Goal: Task Accomplishment & Management: Complete application form

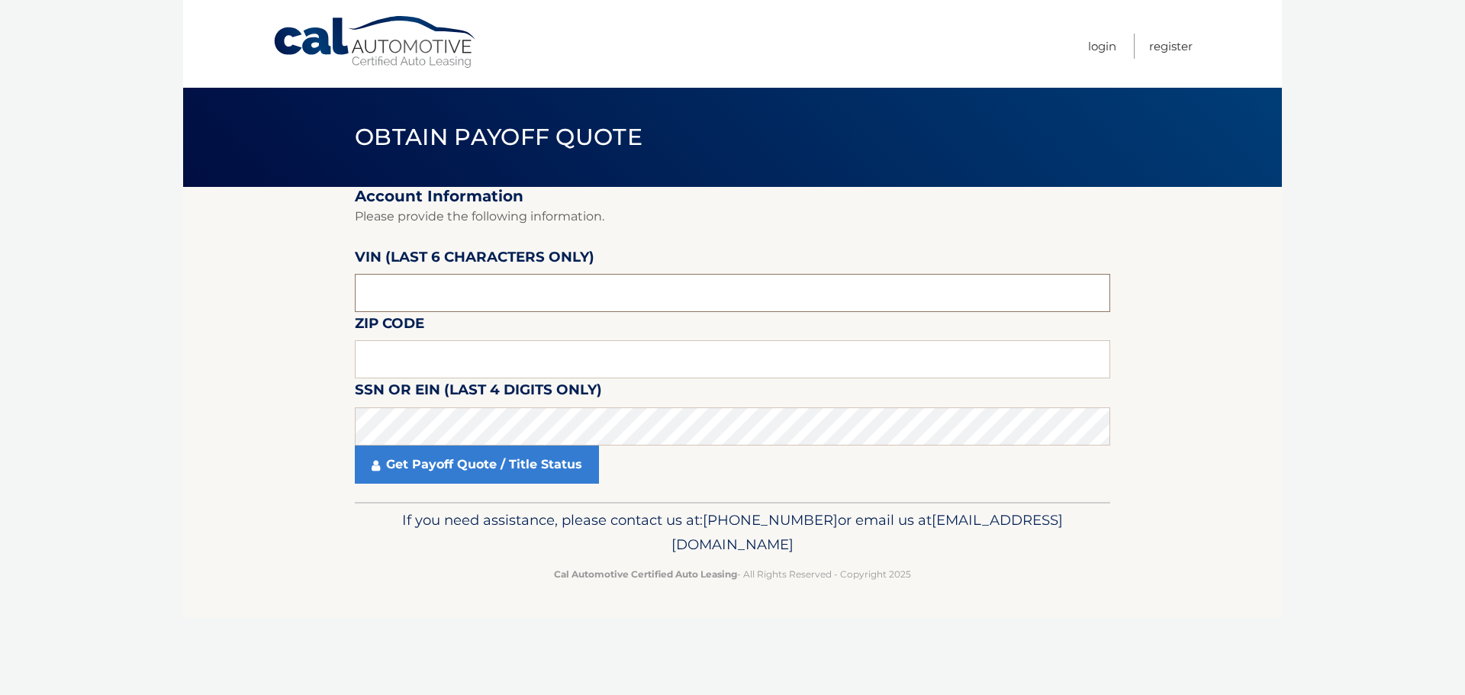
click at [441, 291] on input "text" at bounding box center [732, 293] width 755 height 38
click at [513, 301] on input "text" at bounding box center [732, 293] width 755 height 38
type input "553697"
click at [391, 358] on input "text" at bounding box center [732, 359] width 755 height 38
type input "11566"
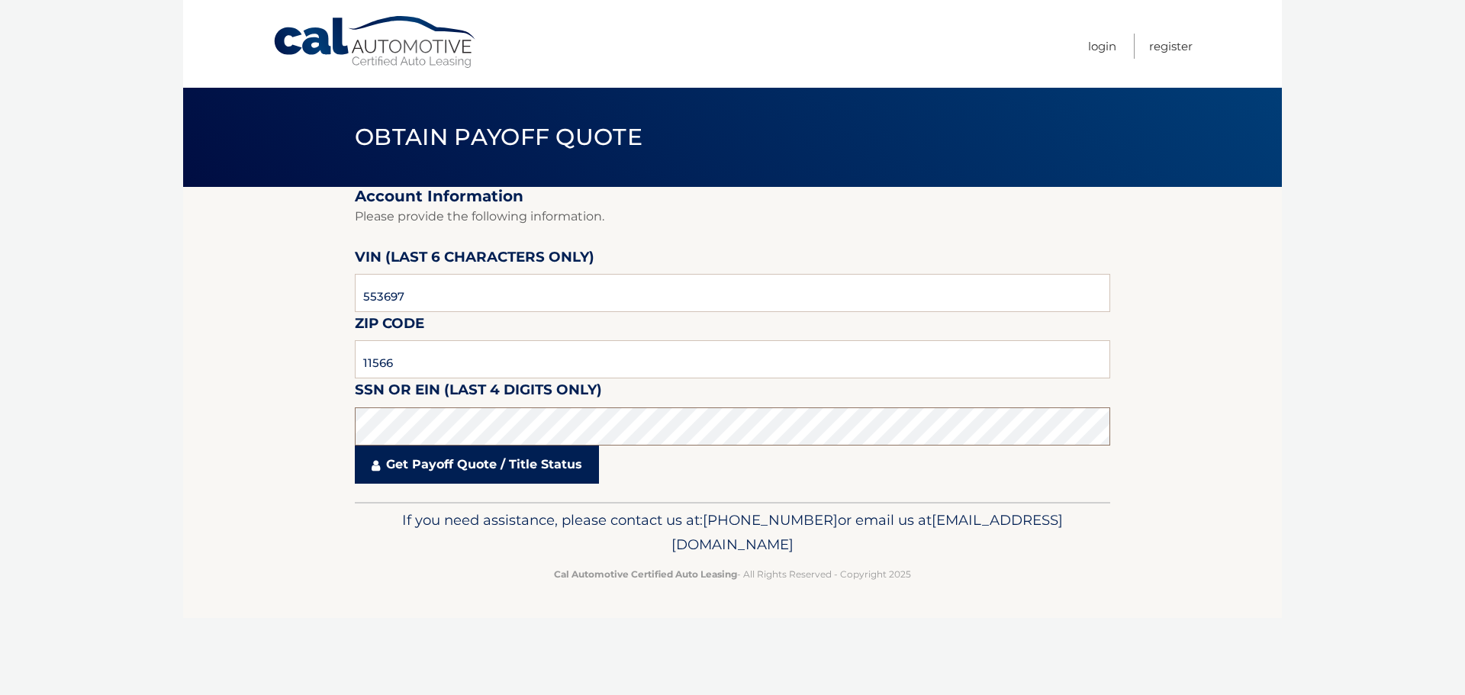
click button "For Originating Dealer" at bounding box center [0, 0] width 0 height 0
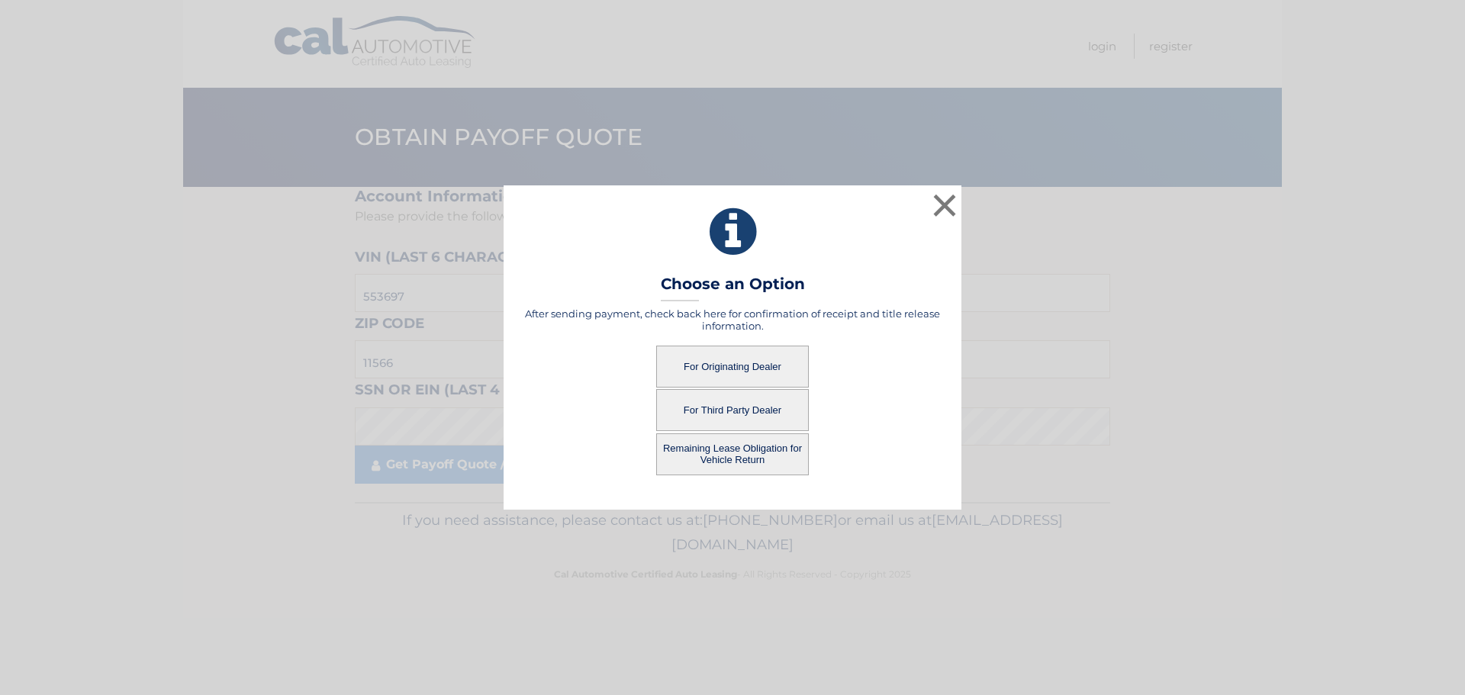
click at [717, 455] on button "Remaining Lease Obligation for Vehicle Return" at bounding box center [732, 454] width 153 height 42
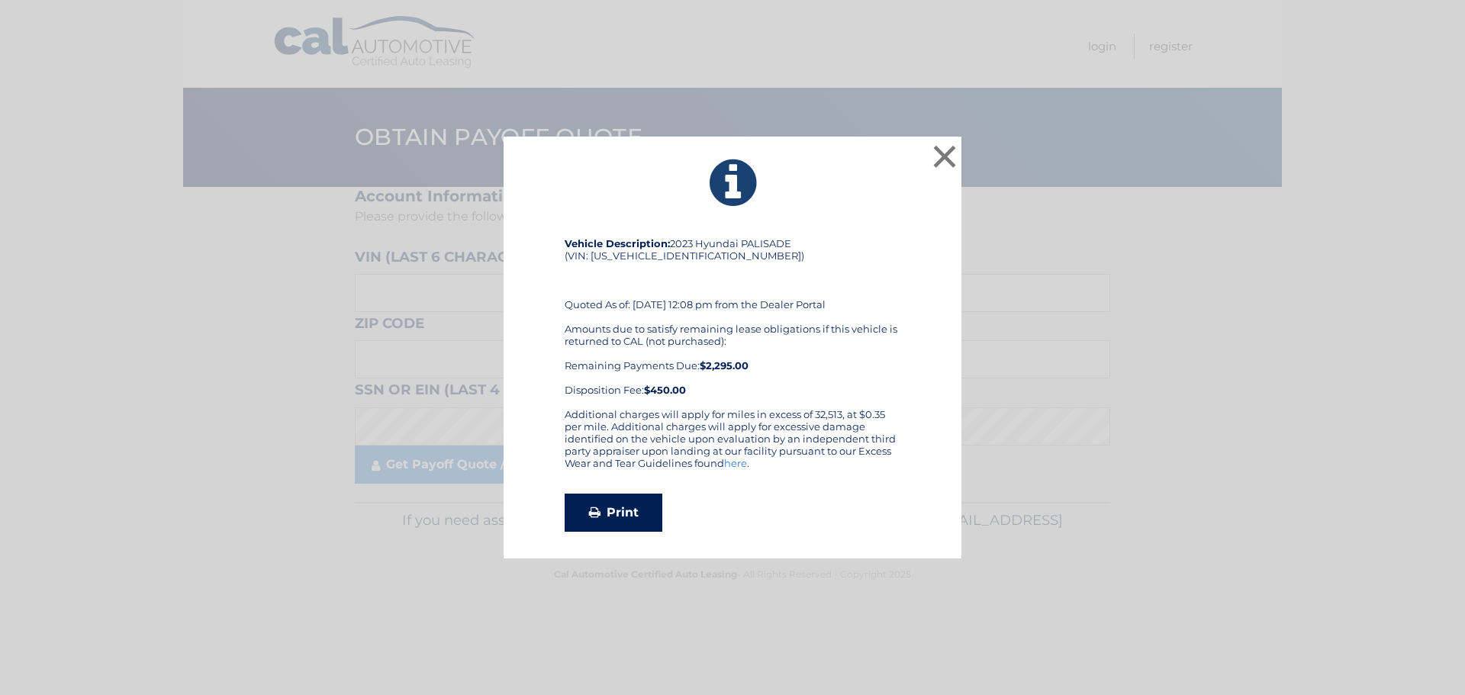
click at [623, 517] on link "Print" at bounding box center [614, 513] width 98 height 38
click at [951, 150] on button "×" at bounding box center [944, 156] width 31 height 31
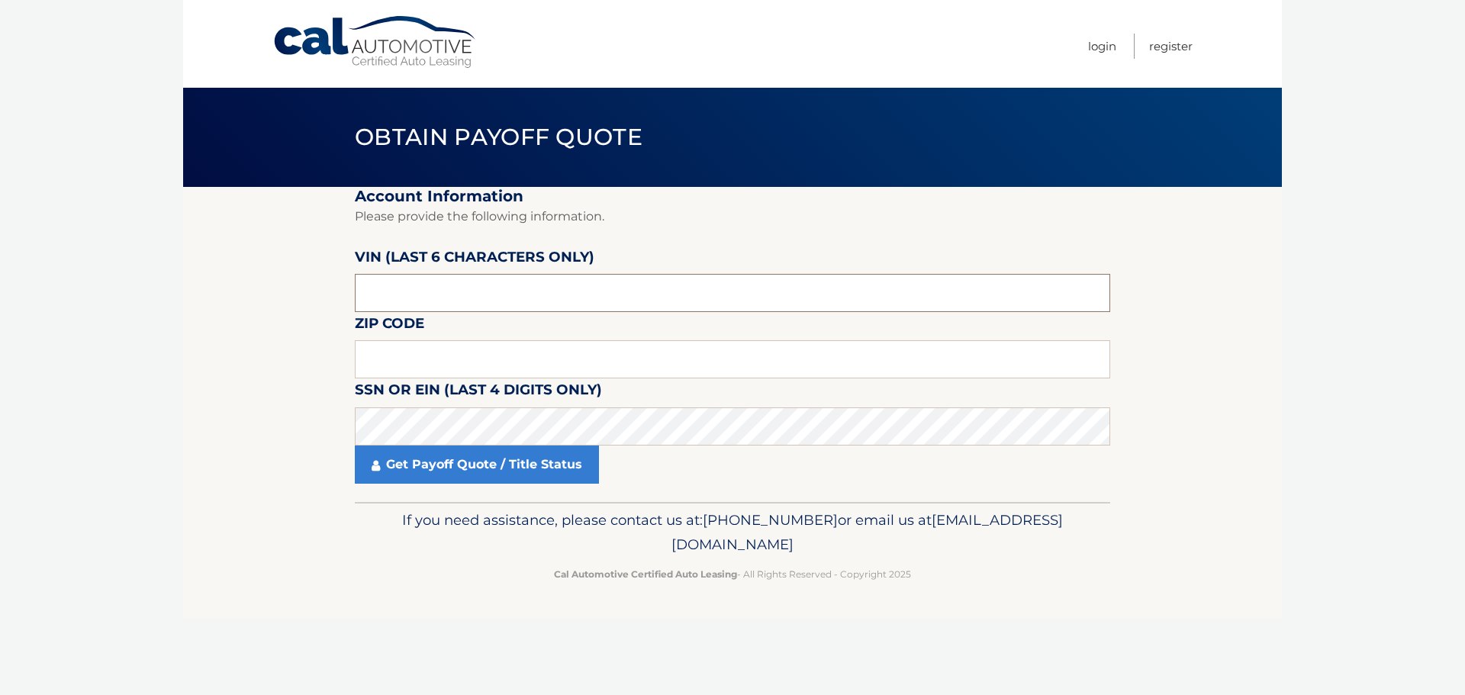
click at [587, 296] on input "text" at bounding box center [732, 293] width 755 height 38
click at [414, 311] on input "text" at bounding box center [732, 293] width 755 height 38
type input "553697"
click at [995, 347] on input "text" at bounding box center [732, 359] width 755 height 38
click at [432, 353] on input "text" at bounding box center [732, 359] width 755 height 38
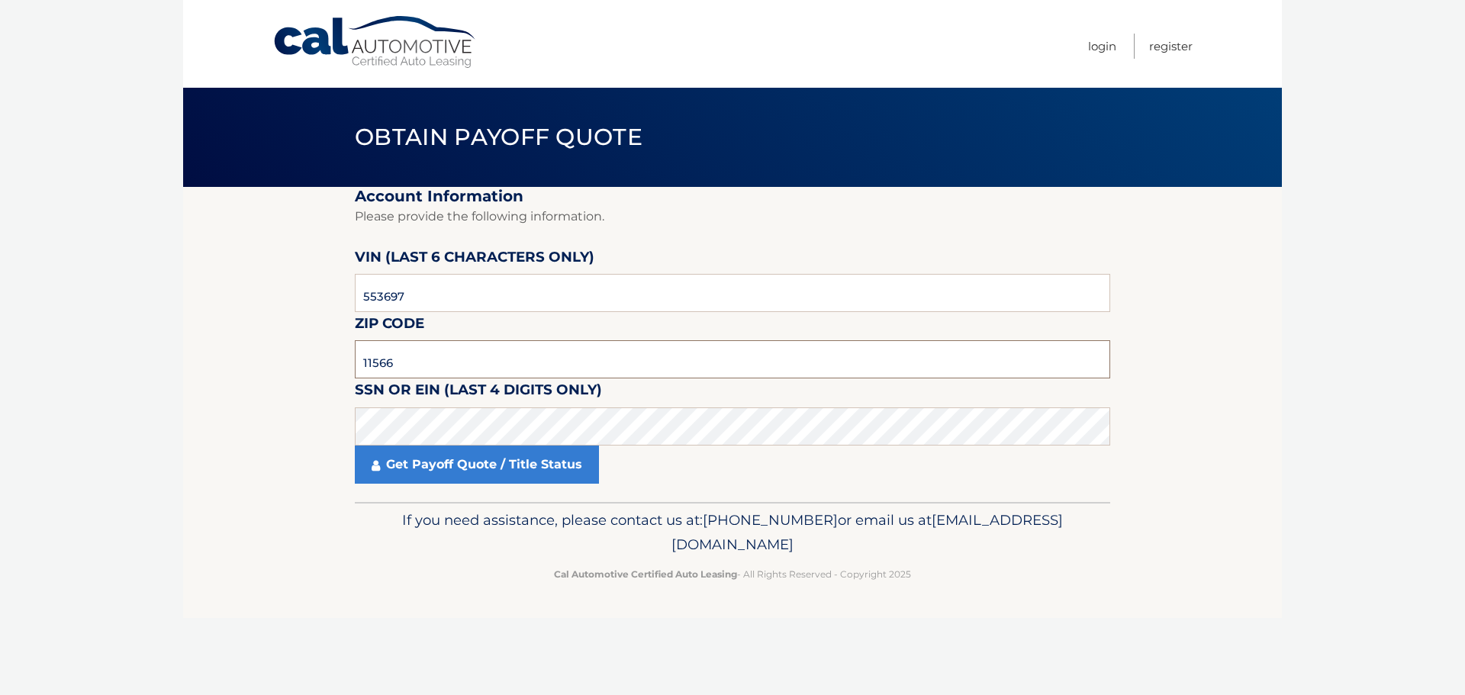
type input "11566"
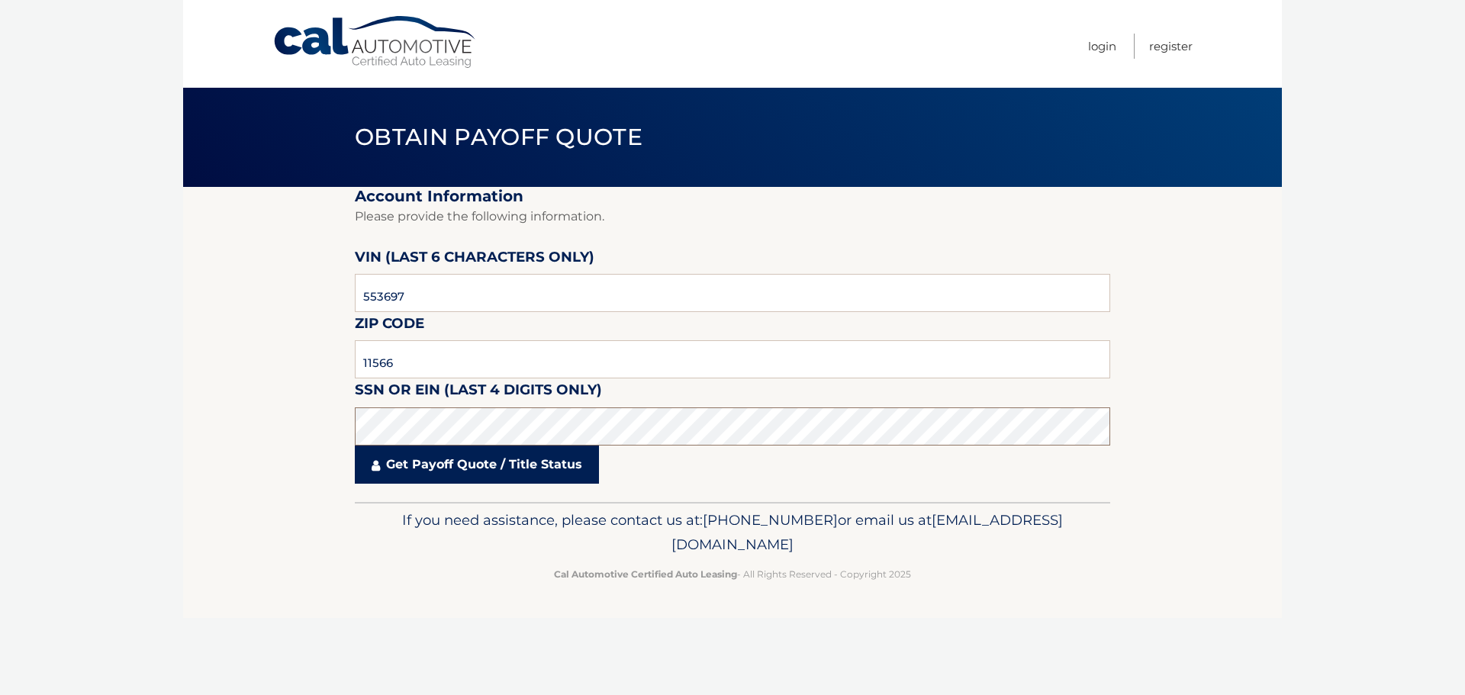
click button "For Originating Dealer" at bounding box center [0, 0] width 0 height 0
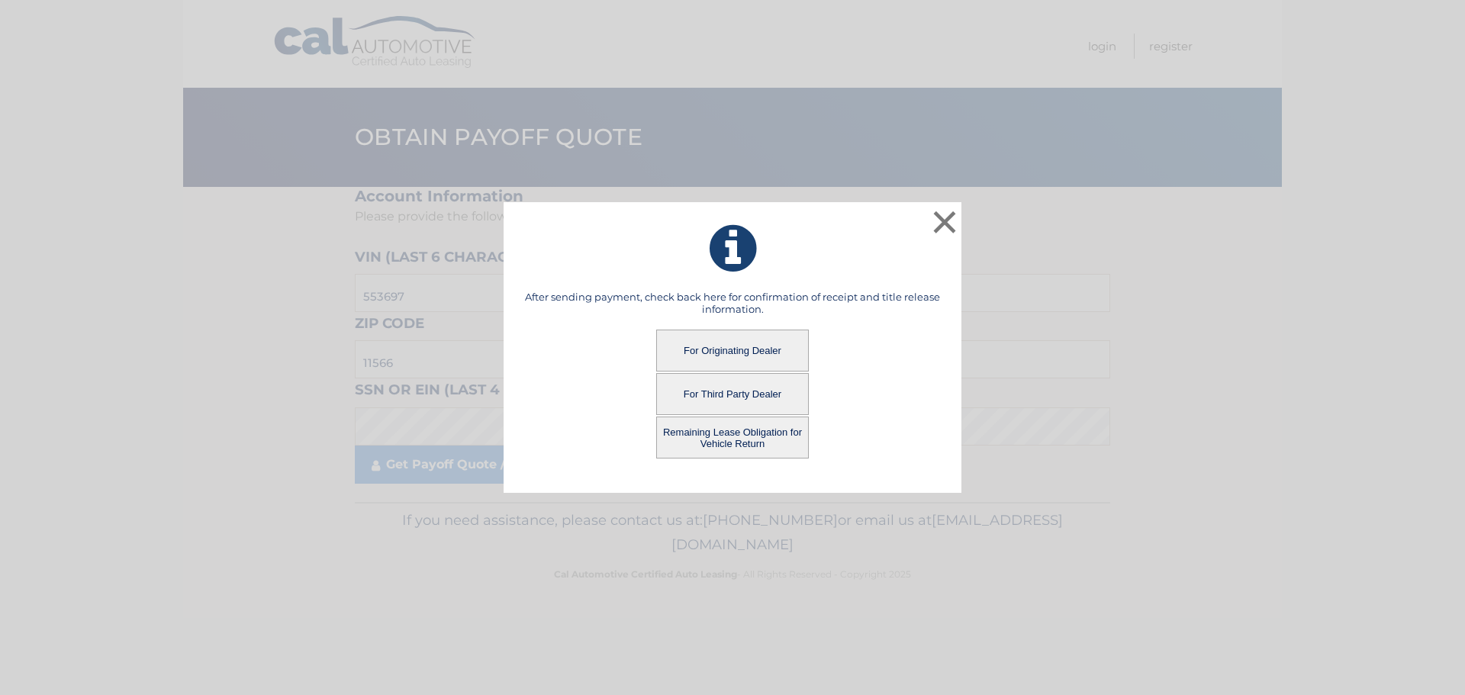
click at [799, 362] on button "For Originating Dealer" at bounding box center [732, 351] width 153 height 42
